Goal: Task Accomplishment & Management: Manage account settings

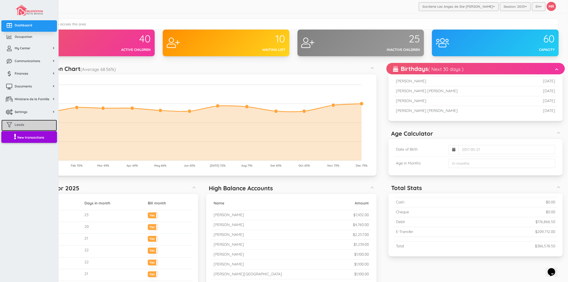
click at [33, 121] on link "Leads" at bounding box center [29, 125] width 56 height 11
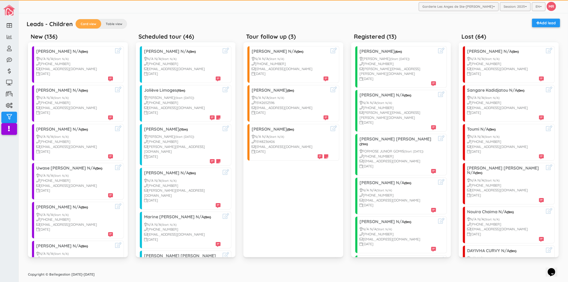
click at [299, 269] on div "Copyright © Bellegestion [DATE]-[DATE]" at bounding box center [294, 274] width 542 height 10
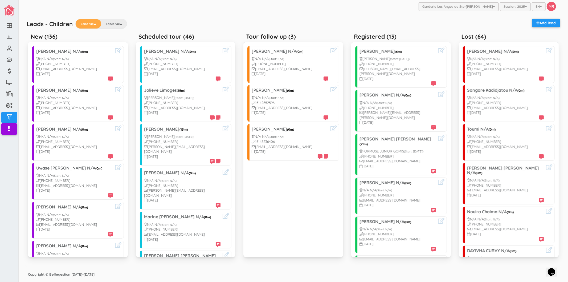
click at [164, 20] on div "Leads - Children Card view Table view Add lead" at bounding box center [293, 25] width 539 height 12
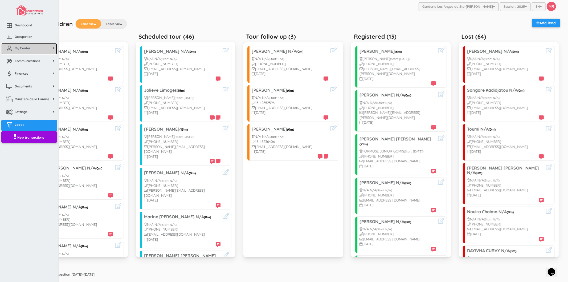
click at [22, 49] on span "My Center" at bounding box center [23, 48] width 16 height 5
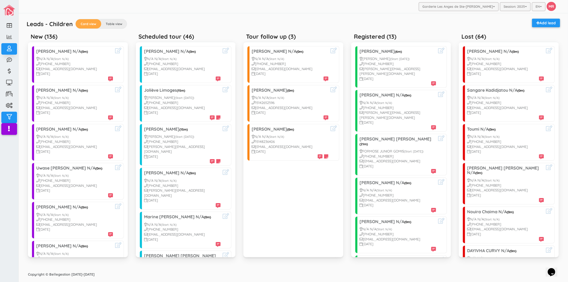
click at [256, 13] on div "Leads - Children Card view Table view Add lead New (136) Francois Iskenderian N…" at bounding box center [294, 141] width 542 height 256
click at [222, 14] on div "Leads - Children Card view Table view Add lead New (136) Francois Iskenderian N…" at bounding box center [294, 141] width 542 height 256
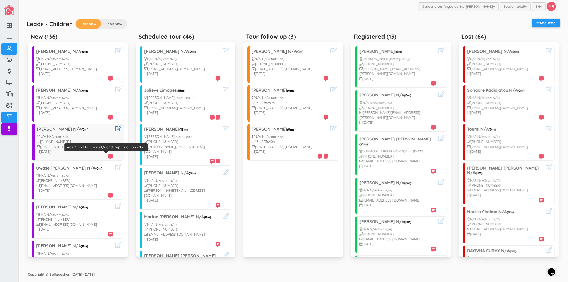
scroll to position [30, 0]
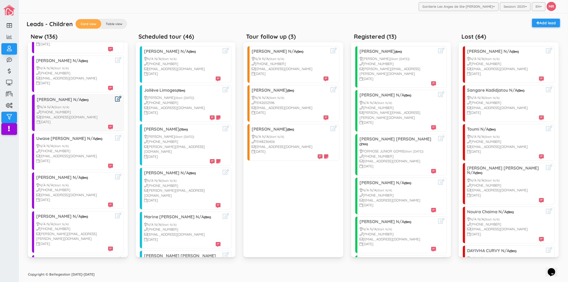
click at [115, 97] on icon at bounding box center [118, 99] width 6 height 6
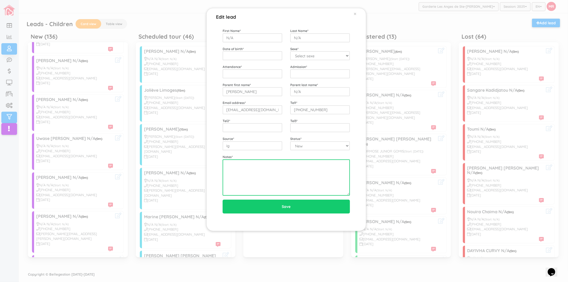
click at [265, 173] on textarea at bounding box center [286, 177] width 127 height 36
type textarea "9/23 vm"
click at [132, 153] on div "Edit lead × First Name * N/A Last Name * N/A Date of birth * Sexe * Select sexe…" at bounding box center [284, 141] width 568 height 282
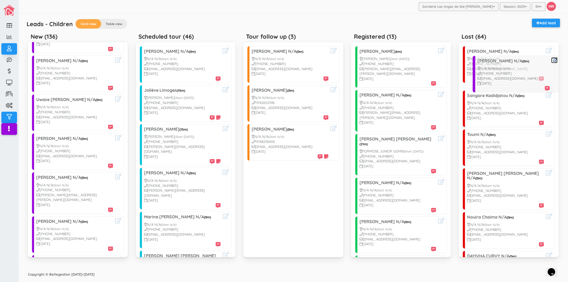
drag, startPoint x: 84, startPoint y: 118, endPoint x: 526, endPoint y: 79, distance: 442.8
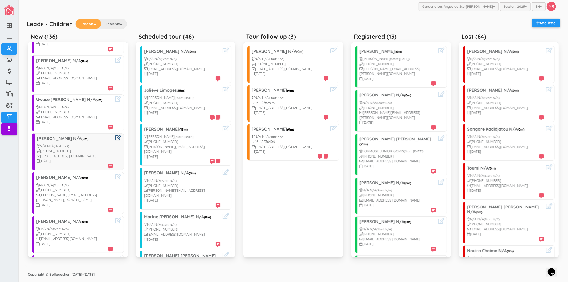
click at [115, 138] on icon at bounding box center [118, 138] width 6 height 6
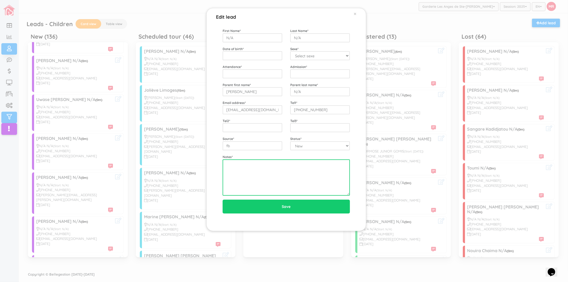
click at [277, 182] on textarea at bounding box center [286, 177] width 127 height 36
type textarea "8"
type textarea "9/23 garcon 16 nov 2021 Ricardo"
click at [284, 137] on div "Source * fb" at bounding box center [253, 143] width 68 height 14
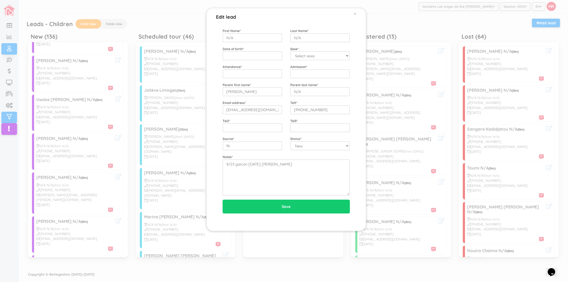
click at [284, 137] on div "Source * fb" at bounding box center [253, 143] width 68 height 14
click at [298, 168] on textarea "9/23 garcon 16 nov 2021 Ricardo" at bounding box center [286, 177] width 127 height 36
click at [259, 205] on input "Save" at bounding box center [286, 207] width 127 height 14
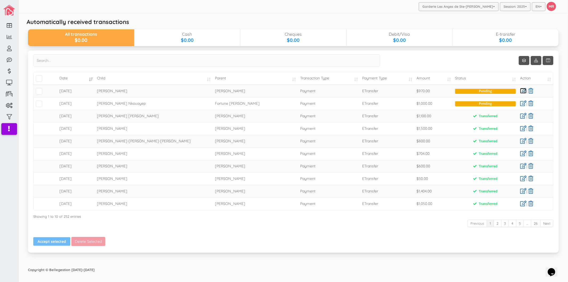
click at [523, 90] on link at bounding box center [524, 91] width 6 height 6
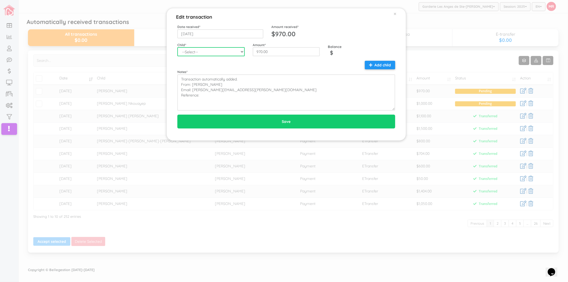
click at [233, 52] on select "--Select-- Aaliyah-Rose Fievre-Rene Alaz Keskin Alianna-Jo Quintal Alice Pellet…" at bounding box center [211, 51] width 67 height 9
select select "1280"
click at [178, 47] on select "--Select-- Aaliyah-Rose Fievre-Rene Alaz Keskin Alianna-Jo Quintal Alice Pellet…" at bounding box center [211, 51] width 67 height 9
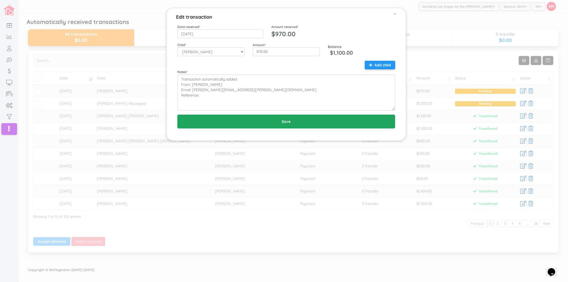
click at [257, 127] on input "Save" at bounding box center [287, 122] width 218 height 14
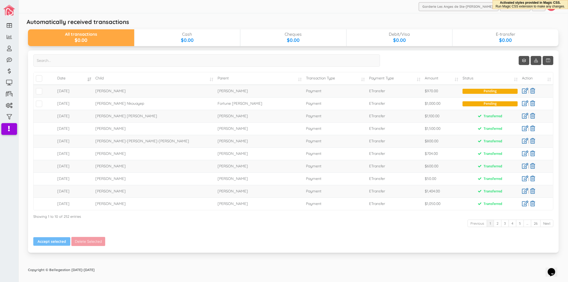
click at [37, 87] on td at bounding box center [45, 91] width 22 height 13
click at [38, 89] on span at bounding box center [39, 91] width 7 height 7
click at [45, 89] on input "checkbox" at bounding box center [45, 89] width 0 height 0
click at [524, 103] on link at bounding box center [525, 103] width 6 height 6
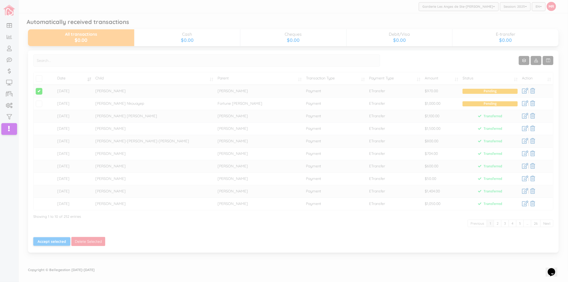
click at [348, 111] on div at bounding box center [284, 141] width 568 height 282
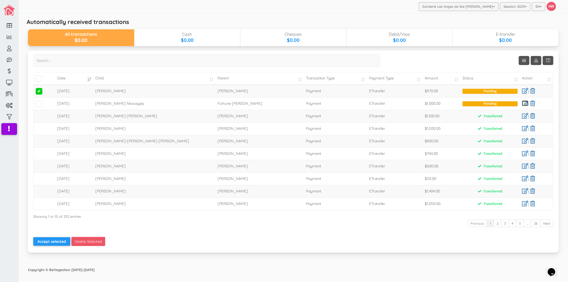
click at [524, 105] on link at bounding box center [525, 103] width 6 height 6
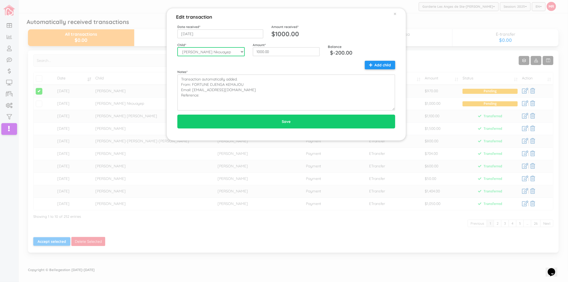
click at [214, 53] on select "--Select-- Aaliyah-Rose Fievre-Rene Alaz Keskin Alianna-Jo Quintal Alice Pellet…" at bounding box center [211, 51] width 67 height 9
click at [277, 70] on div "Notes * Transaction automatically added. From: FORTUNE DJENGA KEMAJOU Email: dj…" at bounding box center [287, 89] width 226 height 41
click at [226, 55] on select "--Select-- Aaliyah-Rose Fievre-Rene Alaz Keskin Alianna-Jo Quintal Alice Pellet…" at bounding box center [211, 51] width 67 height 9
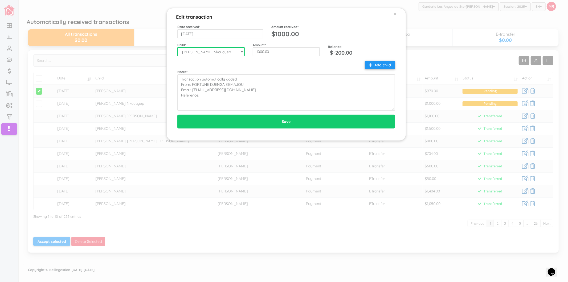
select select "1613"
click at [178, 47] on select "--Select-- Aaliyah-Rose Fievre-Rene Alaz Keskin Alianna-Jo Quintal Alice Pellet…" at bounding box center [211, 51] width 67 height 9
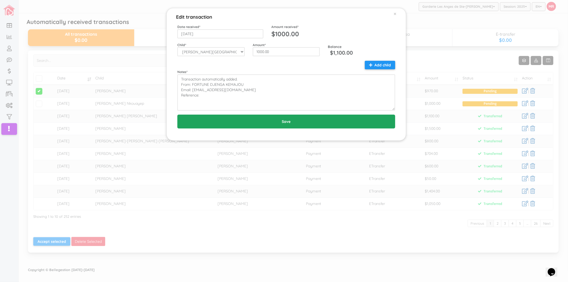
click at [225, 119] on input "Save" at bounding box center [287, 122] width 218 height 14
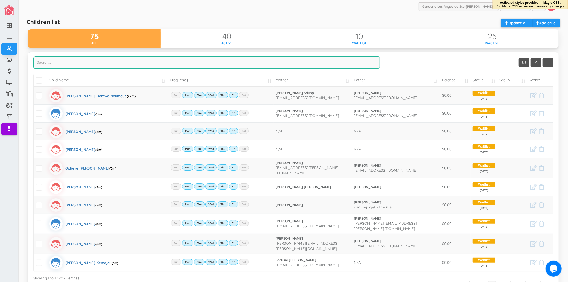
click at [135, 67] on input "search" at bounding box center [206, 62] width 347 height 12
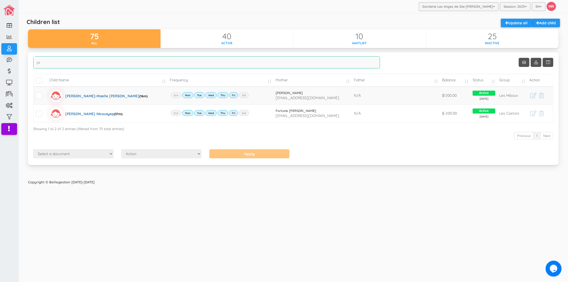
type input "j"
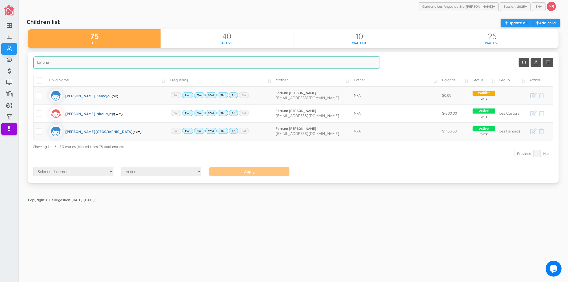
type input "fortune"
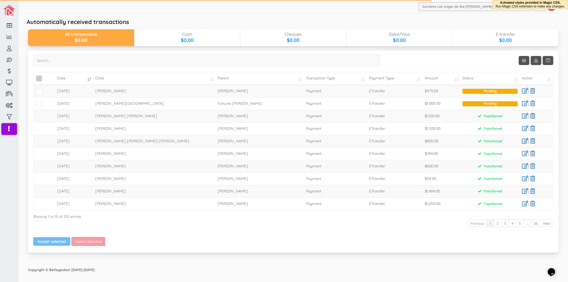
click at [38, 79] on span "\a\9\9\9\9\a\9\9\9\9\a\9\9\9\9\a\9\9\9\9\a\9\9\9" at bounding box center [39, 78] width 7 height 7
click at [45, 76] on input "\a\9\9\9\9\a\9\9\9\9\a\9\9\9\9\a\9\9\9\9\a\9\9\9" at bounding box center [45, 76] width 0 height 0
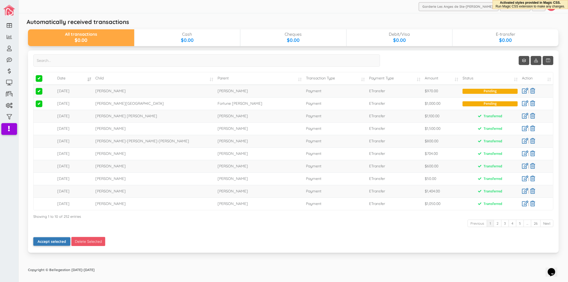
click at [39, 240] on button "Accept selected" at bounding box center [51, 241] width 37 height 9
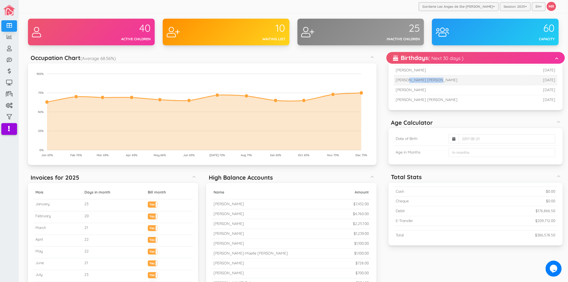
drag, startPoint x: 404, startPoint y: 79, endPoint x: 430, endPoint y: 79, distance: 25.6
click at [430, 79] on td "[PERSON_NAME] [PERSON_NAME]" at bounding box center [459, 80] width 131 height 10
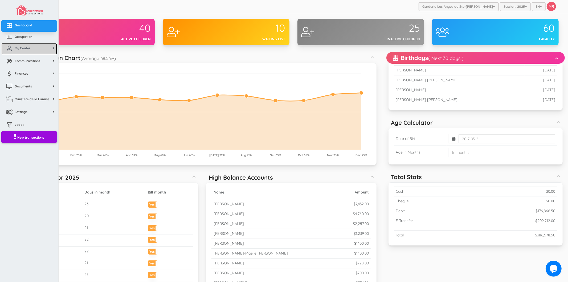
click at [15, 47] on span "My Center" at bounding box center [23, 48] width 16 height 5
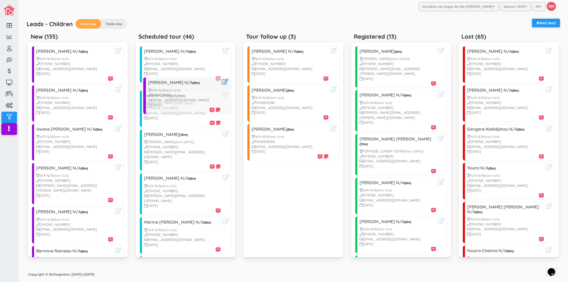
drag, startPoint x: 66, startPoint y: 177, endPoint x: 177, endPoint y: 91, distance: 140.5
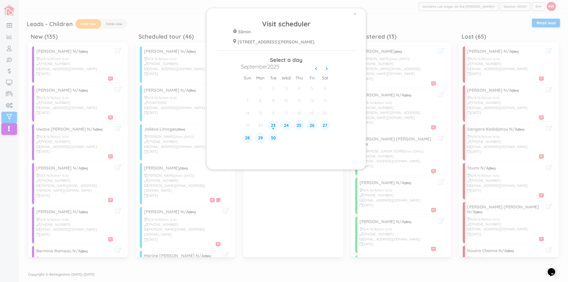
click at [107, 191] on div "× Visit scheduler 30min 428 Rue Blainville Est Ste-Thérèse J7E 1N4 Select a day…" at bounding box center [284, 141] width 568 height 282
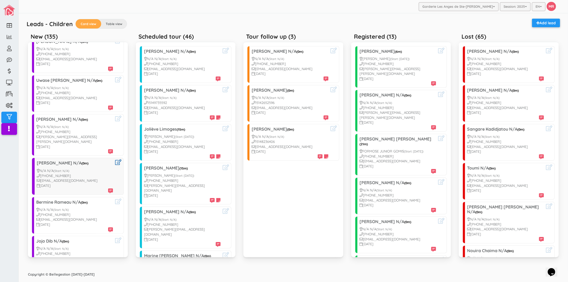
scroll to position [59, 0]
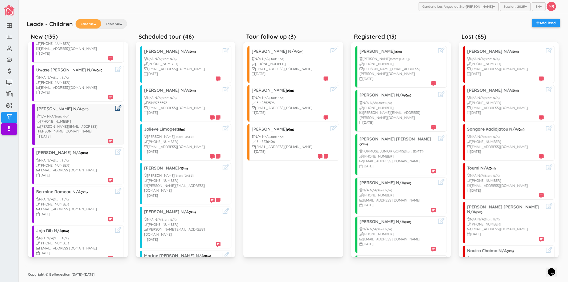
click at [115, 108] on icon at bounding box center [118, 108] width 6 height 6
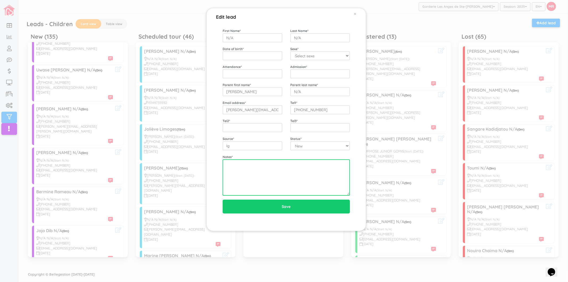
click at [265, 185] on textarea at bounding box center [286, 177] width 127 height 36
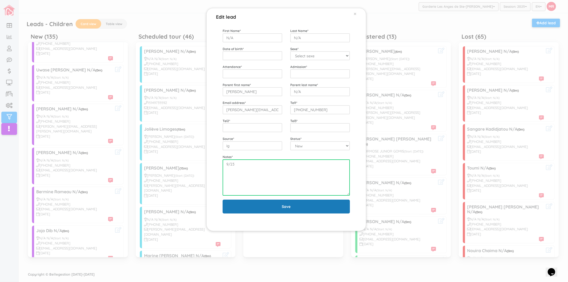
type textarea "9/23"
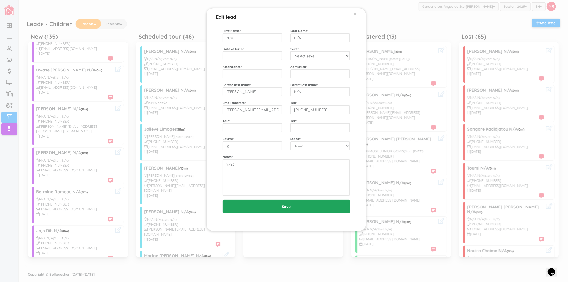
click at [278, 203] on input "Save" at bounding box center [286, 207] width 127 height 14
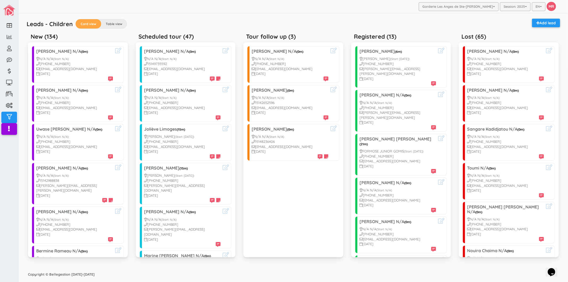
click at [268, 21] on div "Leads - Children Card view Table view Add lead" at bounding box center [293, 25] width 539 height 12
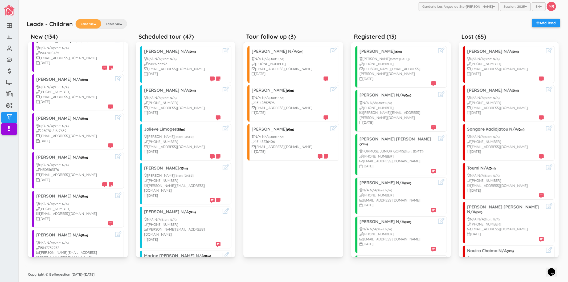
click at [218, 20] on div "Leads - Children Card view Table view Add lead" at bounding box center [293, 25] width 539 height 12
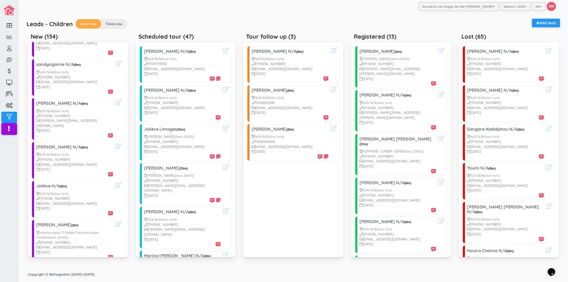
scroll to position [700, 0]
click at [194, 21] on div "Leads - Children Card view Table view Add lead" at bounding box center [293, 25] width 539 height 12
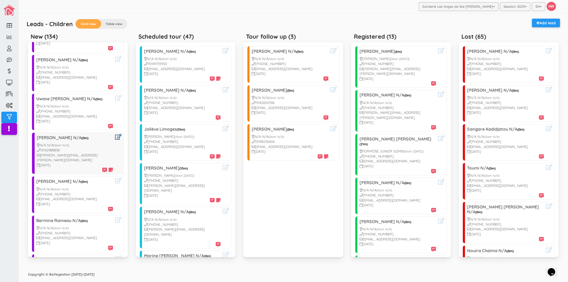
click at [115, 136] on icon at bounding box center [118, 137] width 6 height 6
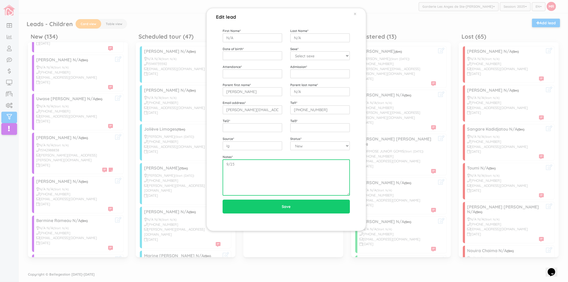
click at [272, 168] on textarea "9/23" at bounding box center [286, 177] width 127 height 36
click at [321, 177] on textarea "9/23" at bounding box center [286, 177] width 127 height 36
click at [296, 177] on textarea "9/23" at bounding box center [286, 177] width 127 height 36
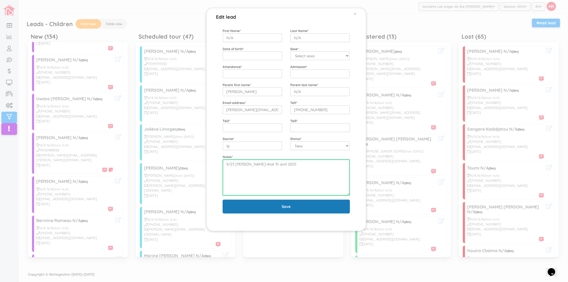
type textarea "9/23 Elie El-Atat 15 avril 2025"
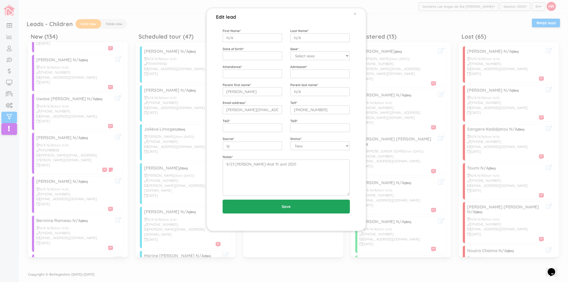
click at [300, 209] on input "Save" at bounding box center [286, 207] width 127 height 14
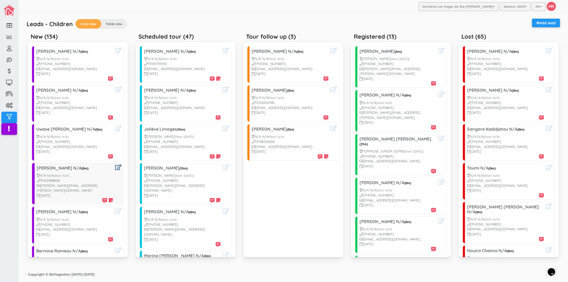
click at [115, 166] on icon at bounding box center [118, 167] width 6 height 6
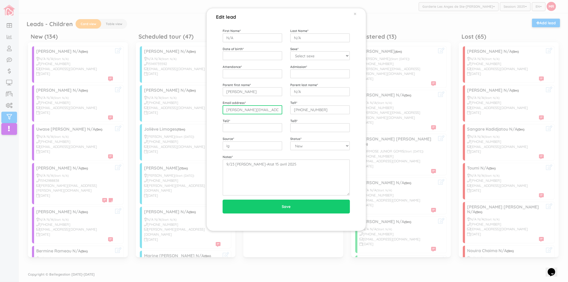
click at [270, 112] on input "audrey.a.lamontagne@hotmail.com" at bounding box center [253, 109] width 60 height 9
click at [35, 155] on div "Edit lead × First Name * N/A Last Name * N/A Date of birth * Sexe * Select sexe…" at bounding box center [284, 141] width 568 height 282
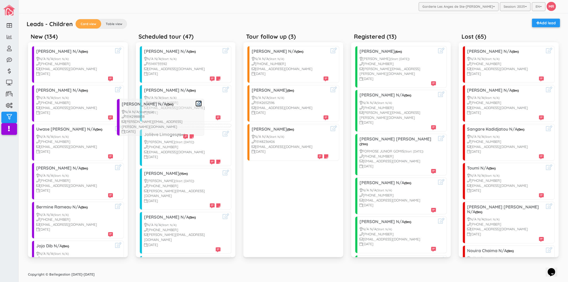
drag, startPoint x: 61, startPoint y: 172, endPoint x: 146, endPoint y: 108, distance: 106.4
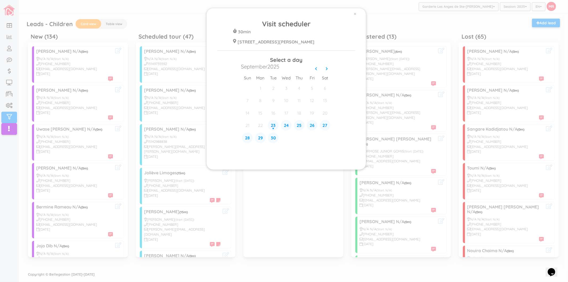
click at [152, 76] on div "× Visit scheduler 30min 428 Rue Blainville Est Ste-Thérèse J7E 1N4 Select a day…" at bounding box center [284, 141] width 568 height 282
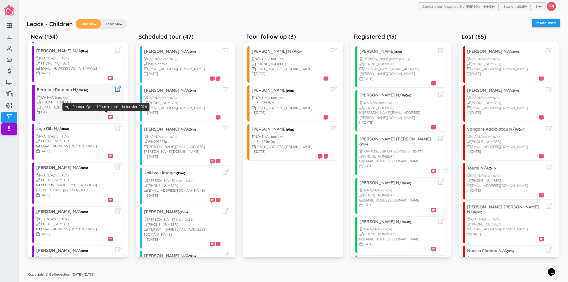
scroll to position [118, 0]
click at [213, 22] on div "Leads - Children Card view Table view Add lead" at bounding box center [293, 25] width 539 height 12
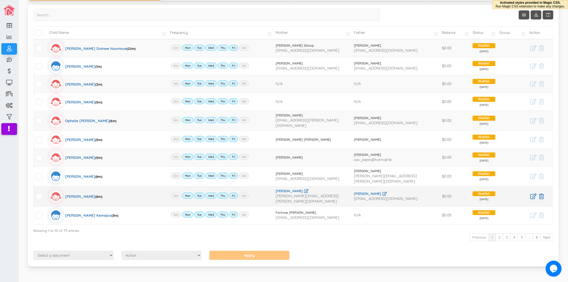
scroll to position [49, 0]
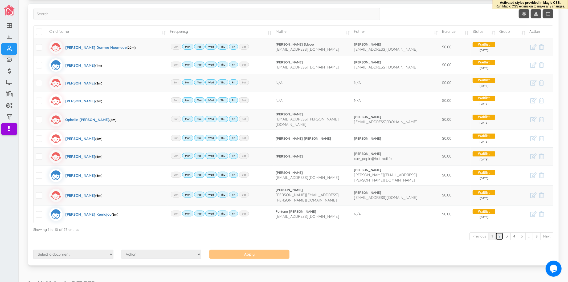
click at [498, 233] on link "2" at bounding box center [500, 236] width 8 height 8
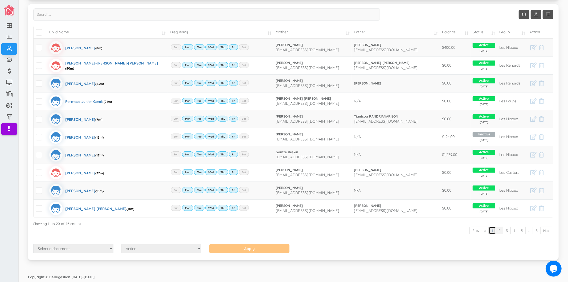
click at [489, 230] on link "1" at bounding box center [492, 231] width 7 height 8
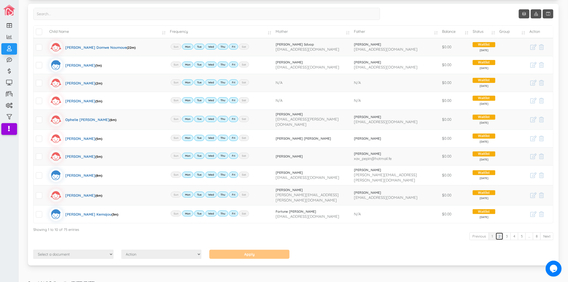
click at [496, 232] on link "2" at bounding box center [500, 236] width 8 height 8
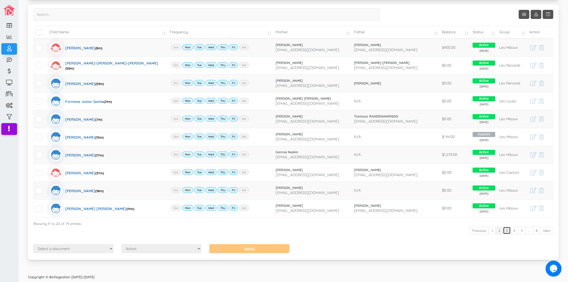
click at [503, 232] on link "3" at bounding box center [507, 231] width 8 height 8
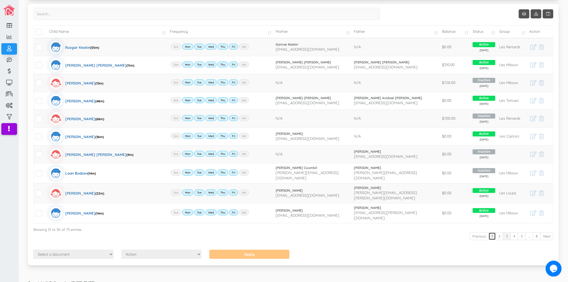
click at [489, 232] on link "1" at bounding box center [492, 236] width 7 height 8
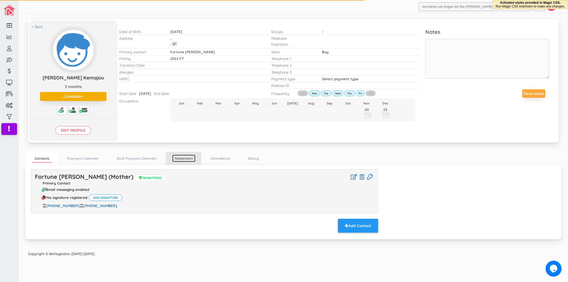
click at [179, 157] on link "Statement" at bounding box center [183, 159] width 23 height 8
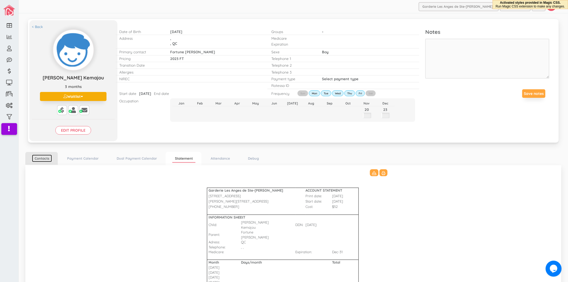
click at [39, 158] on link "Contacts" at bounding box center [42, 159] width 20 height 8
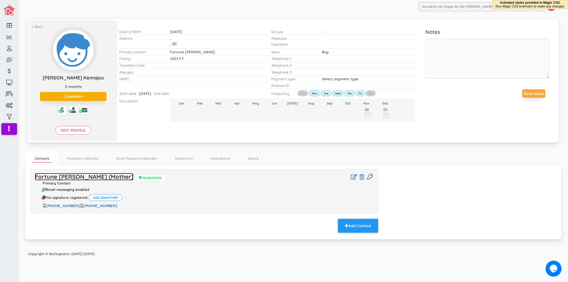
click at [108, 176] on link "Fortune [PERSON_NAME] (Mother)" at bounding box center [84, 176] width 99 height 7
